Goal: Task Accomplishment & Management: Use online tool/utility

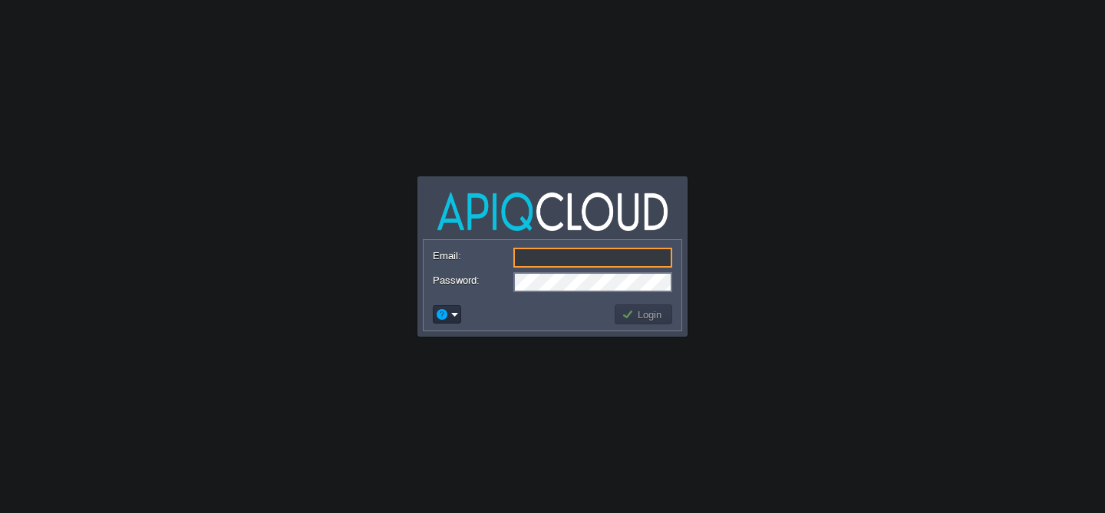
click at [579, 254] on input "Email:" at bounding box center [592, 258] width 159 height 20
click at [555, 252] on input "Email:" at bounding box center [592, 258] width 159 height 20
click at [560, 256] on input "Email:" at bounding box center [592, 258] width 159 height 20
type input "[EMAIL_ADDRESS][DOMAIN_NAME]"
click at [641, 318] on button "Login" at bounding box center [644, 315] width 45 height 14
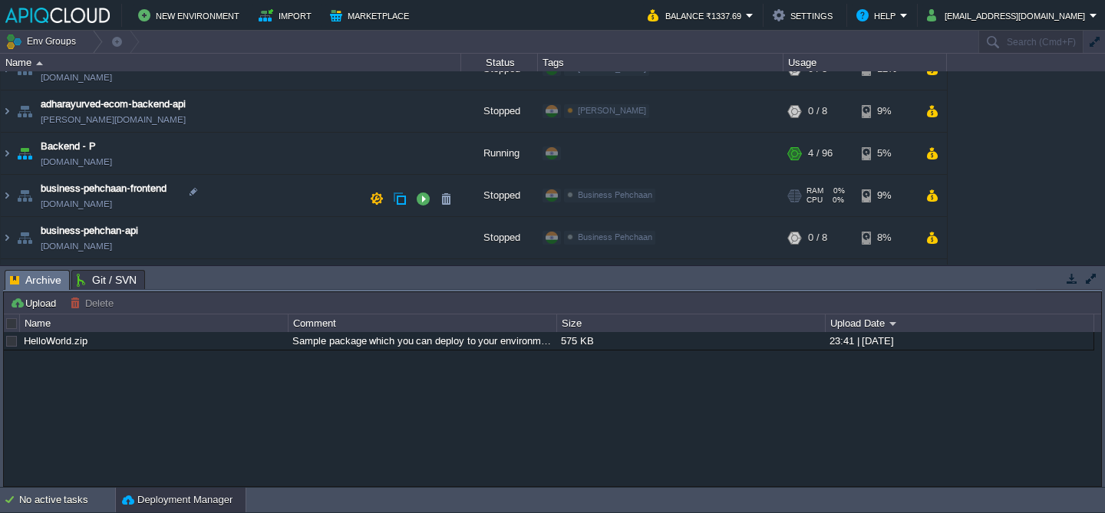
scroll to position [223, 0]
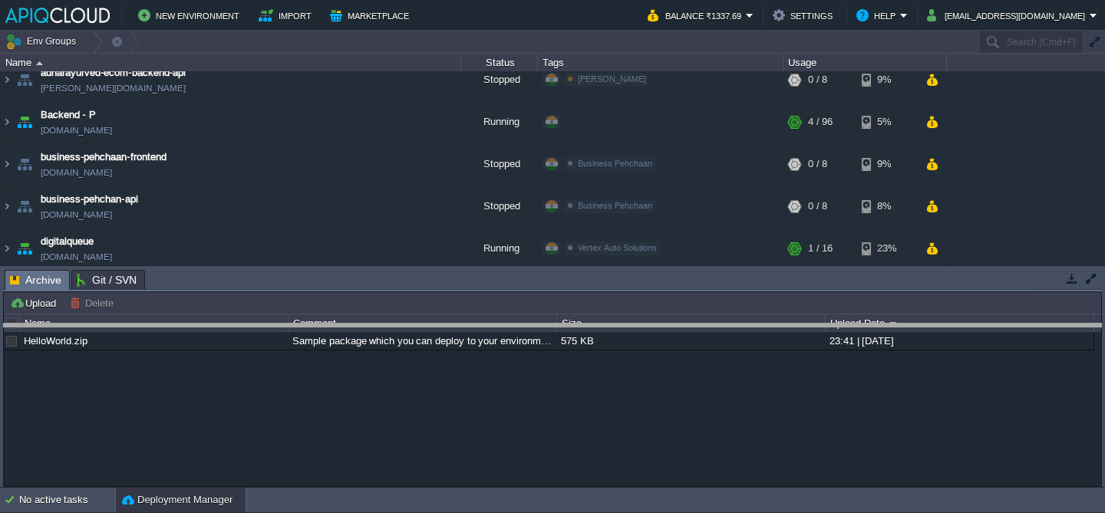
drag, startPoint x: 296, startPoint y: 272, endPoint x: 287, endPoint y: 347, distance: 75.0
click at [287, 347] on body "New Environment Import Marketplace Bonus ₹0.00 Upgrade Account Balance ₹1337.69…" at bounding box center [552, 256] width 1105 height 513
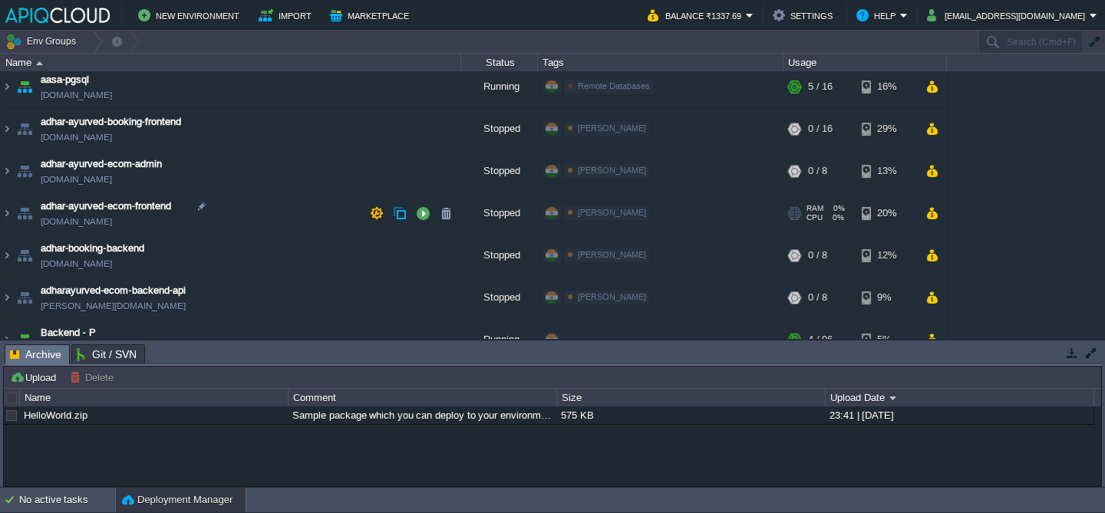
scroll to position [0, 0]
